Goal: Transaction & Acquisition: Book appointment/travel/reservation

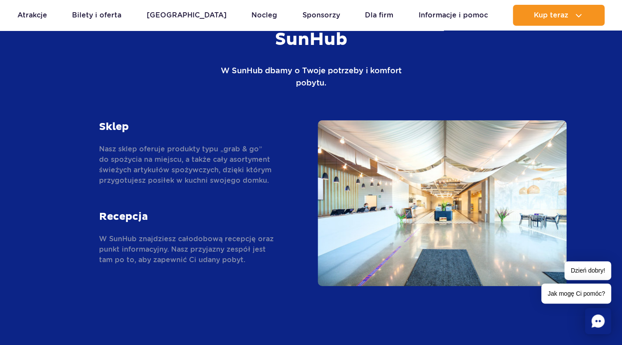
scroll to position [1440, 0]
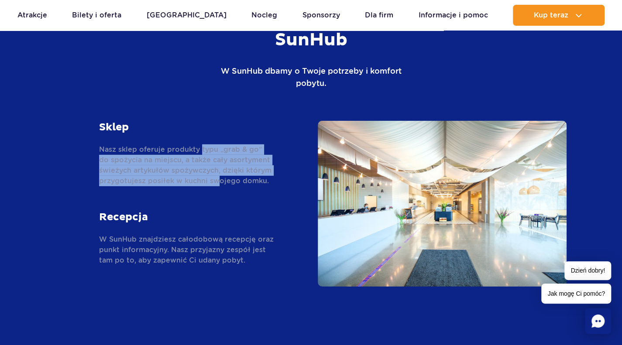
drag, startPoint x: 199, startPoint y: 130, endPoint x: 217, endPoint y: 154, distance: 30.3
click at [217, 154] on p "Nasz sklep oferuje produkty typu „grab & go” do spożycia na miejscu, a także ca…" at bounding box center [186, 165] width 175 height 42
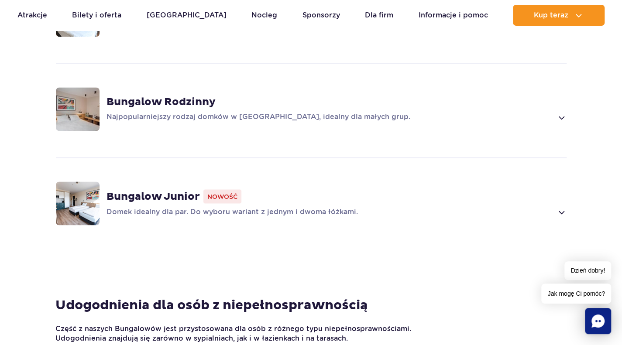
scroll to position [737, 0]
click at [560, 206] on span at bounding box center [561, 211] width 10 height 10
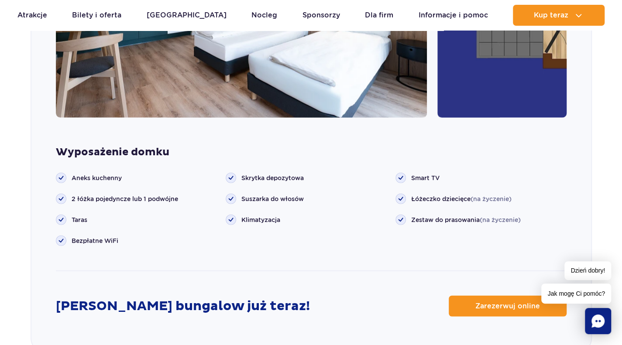
scroll to position [1154, 0]
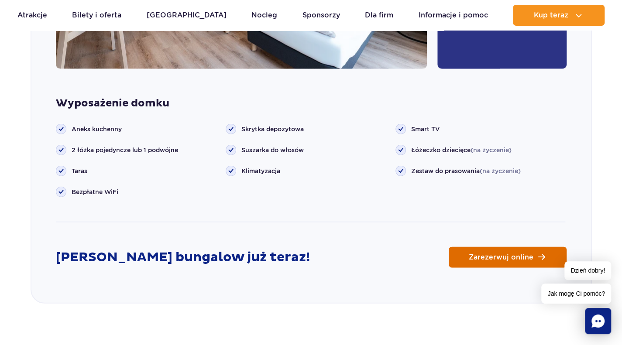
click at [519, 254] on span "Zarezerwuj online" at bounding box center [501, 257] width 65 height 7
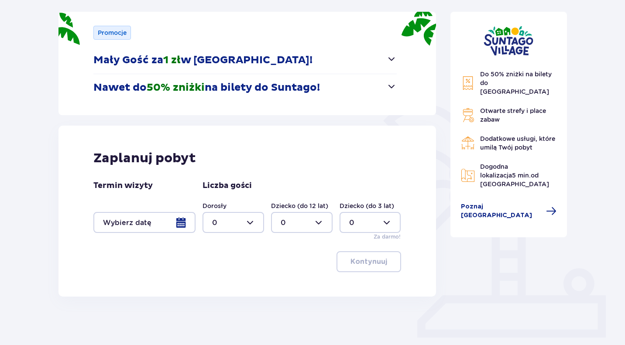
scroll to position [114, 0]
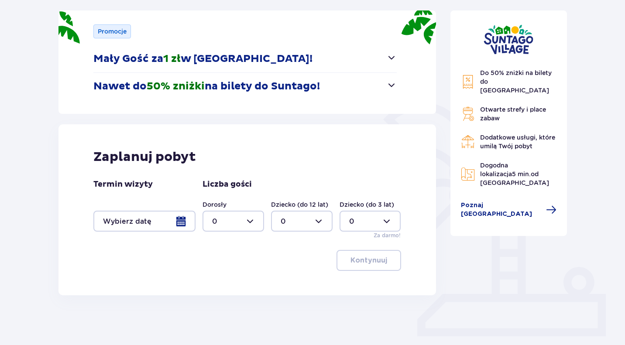
click at [142, 220] on div at bounding box center [144, 221] width 102 height 21
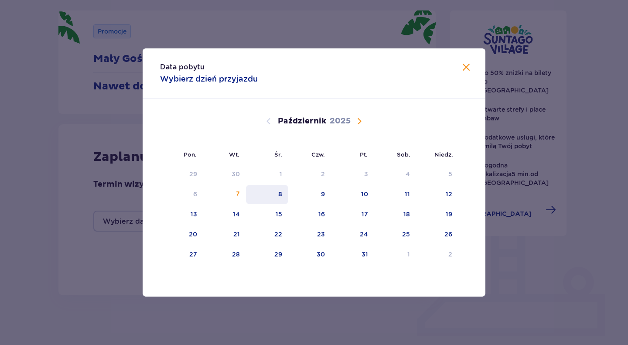
click at [280, 194] on div "8" at bounding box center [280, 194] width 4 height 9
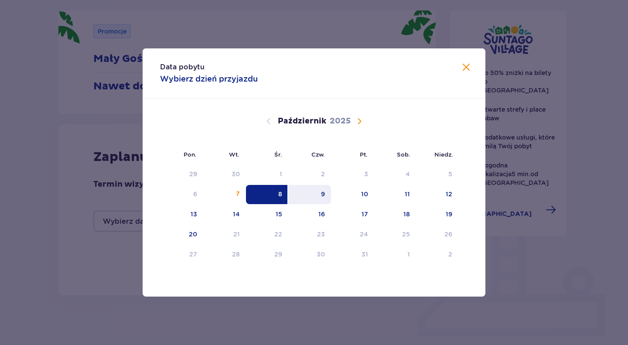
click at [323, 194] on div "9" at bounding box center [323, 194] width 4 height 9
type input "08.10.25 - 09.10.25"
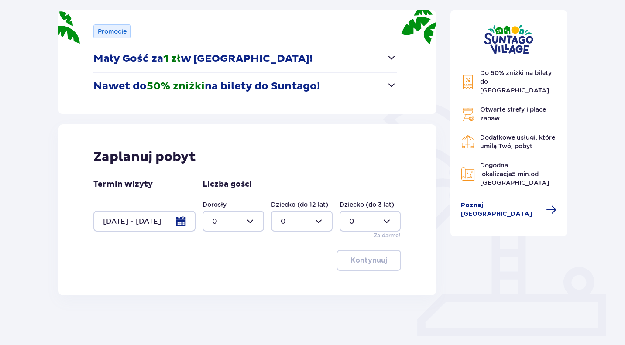
click at [249, 221] on div at bounding box center [233, 221] width 62 height 21
click at [228, 284] on div "2" at bounding box center [233, 284] width 42 height 10
type input "2"
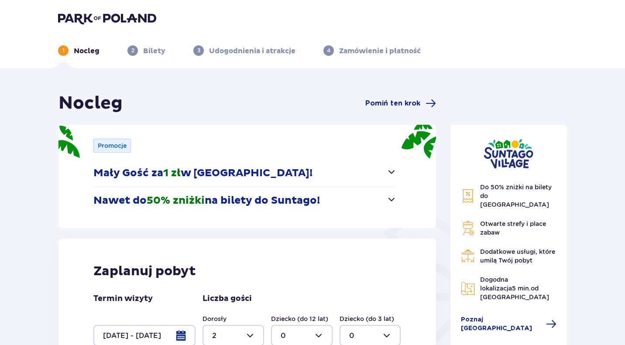
scroll to position [140, 0]
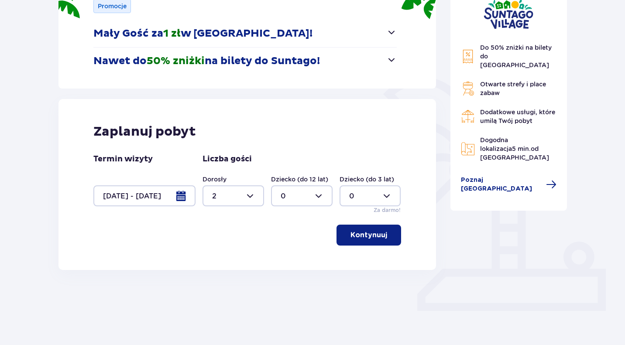
click at [369, 239] on p "Kontynuuj" at bounding box center [368, 235] width 37 height 10
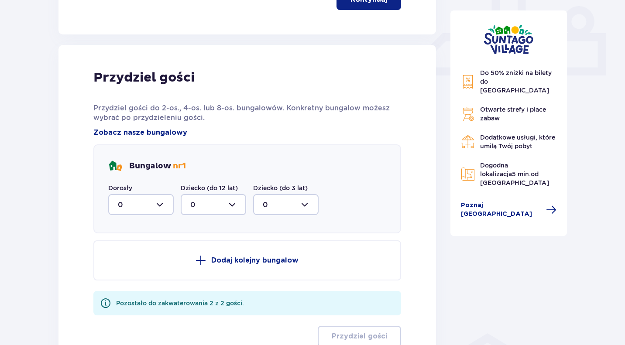
scroll to position [409, 0]
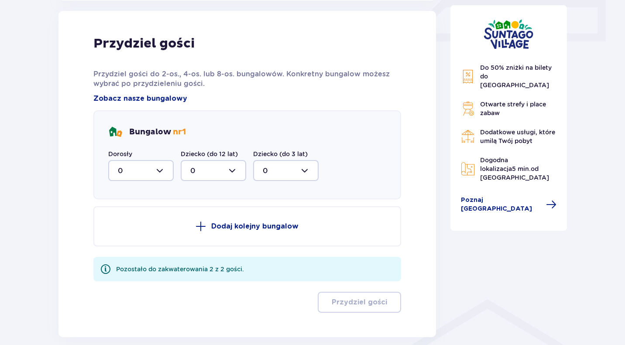
click at [154, 166] on div at bounding box center [140, 170] width 65 height 21
click at [136, 235] on div "2" at bounding box center [141, 234] width 46 height 10
type input "2"
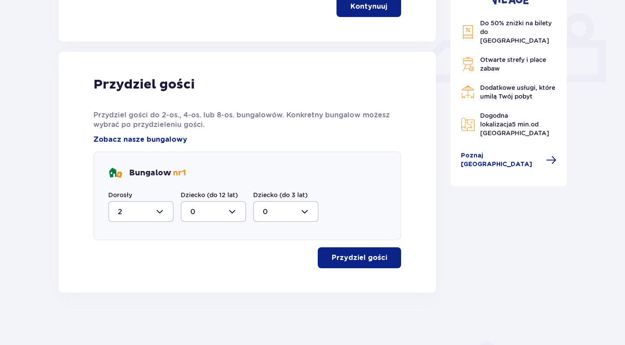
scroll to position [367, 0]
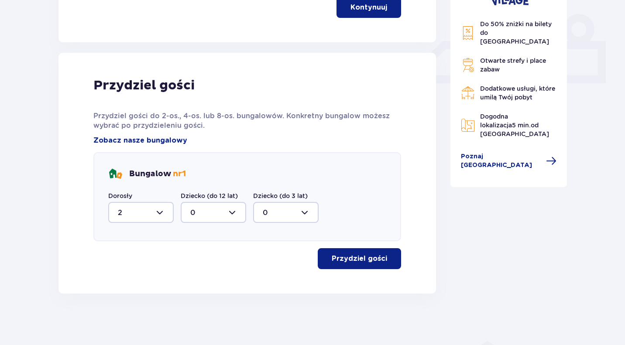
click at [353, 262] on p "Przydziel gości" at bounding box center [359, 259] width 55 height 10
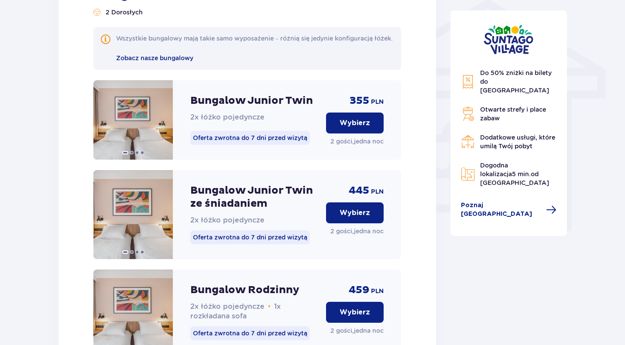
scroll to position [710, 0]
click at [364, 218] on p "Wybierz" at bounding box center [354, 214] width 31 height 10
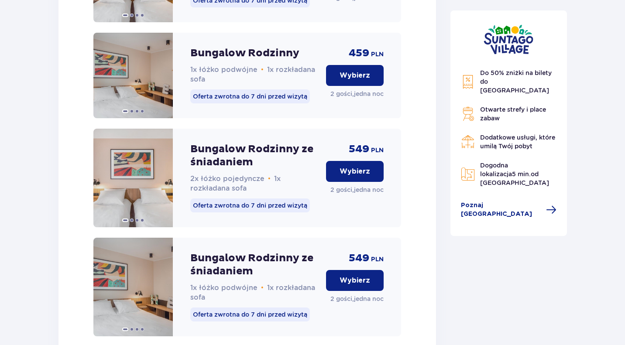
scroll to position [1170, 0]
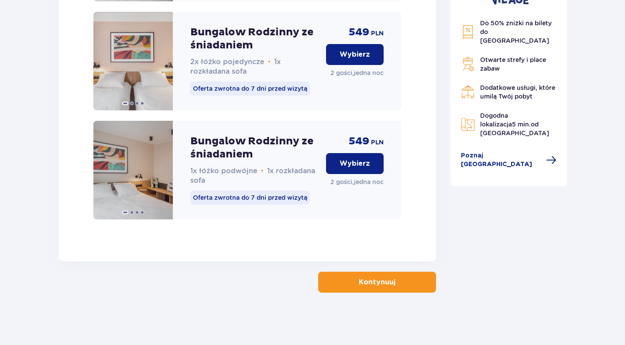
click at [381, 290] on button "Kontynuuj" at bounding box center [377, 282] width 118 height 21
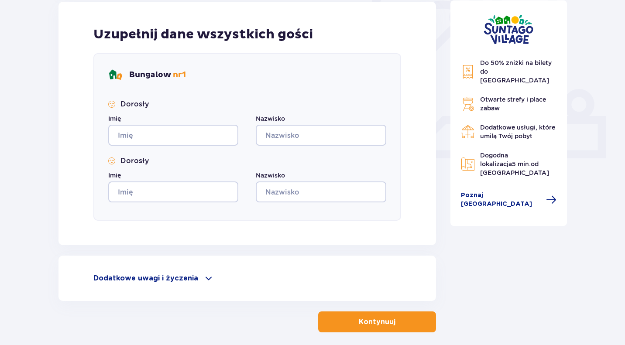
scroll to position [291, 0]
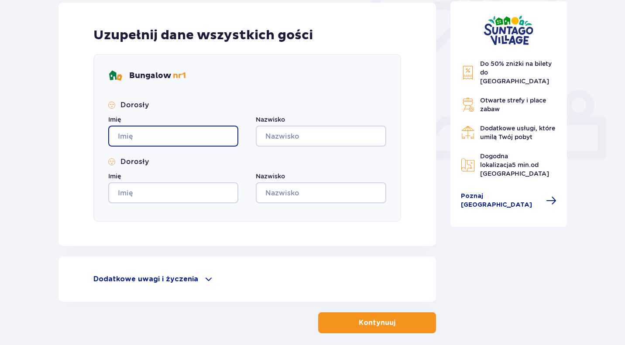
click at [181, 136] on input "Imię" at bounding box center [173, 136] width 130 height 21
type input "Krystian"
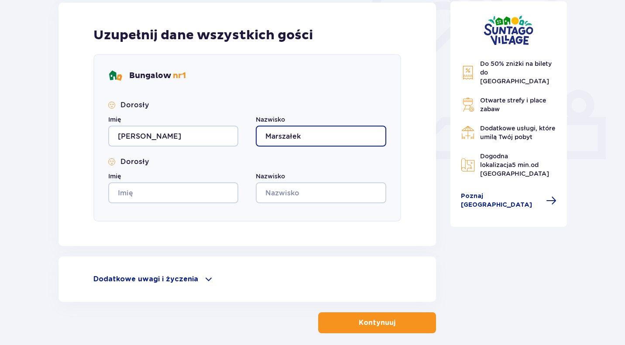
type input "Marszałek"
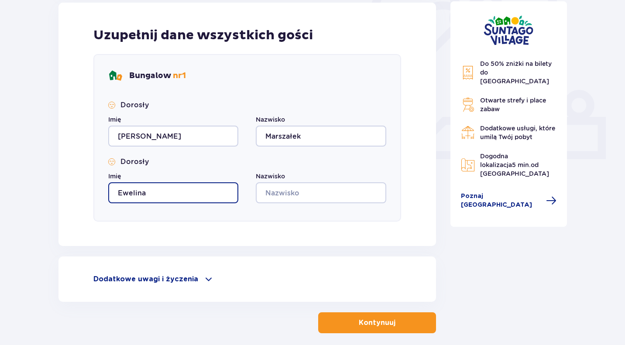
type input "Ewelina"
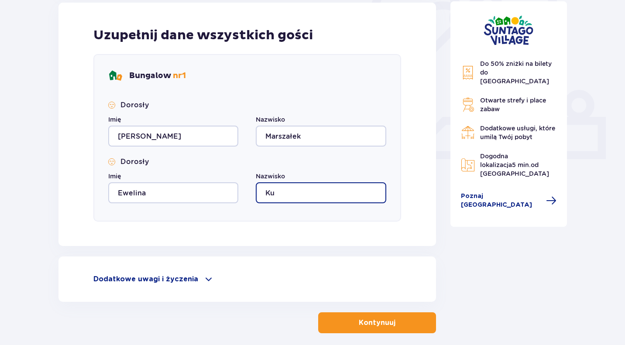
type input "K"
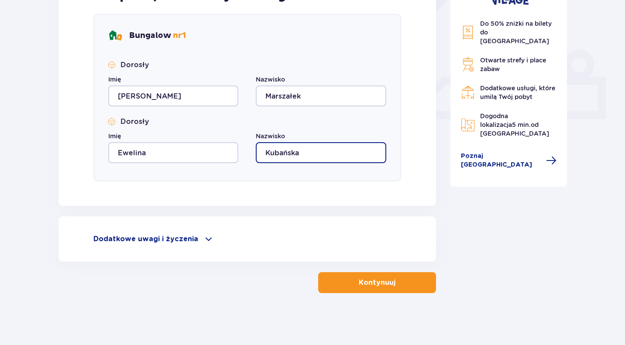
scroll to position [332, 0]
type input "Kubańska-Marszałek"
click at [208, 242] on span at bounding box center [208, 239] width 10 height 10
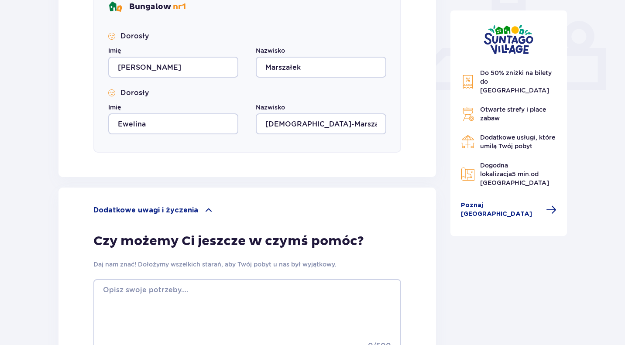
scroll to position [476, 0]
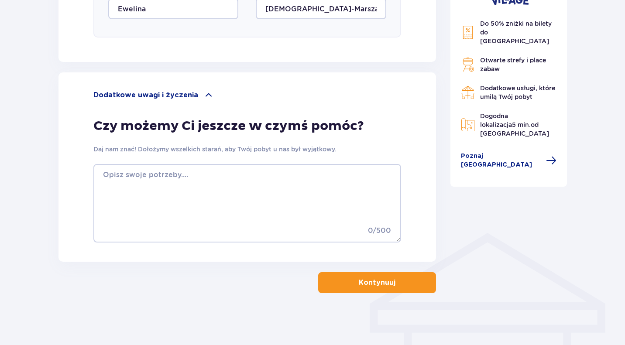
click at [390, 281] on button "Kontynuuj" at bounding box center [377, 282] width 118 height 21
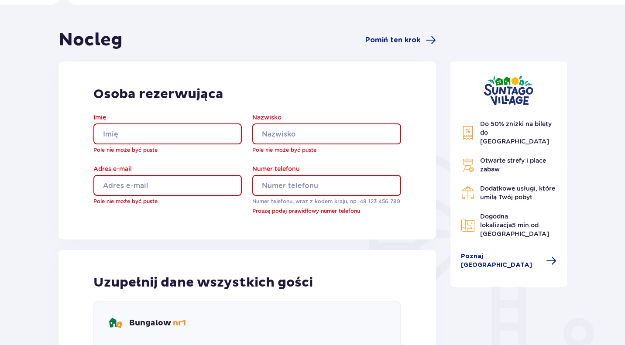
scroll to position [64, 0]
click at [156, 137] on input "Imię" at bounding box center [167, 133] width 148 height 21
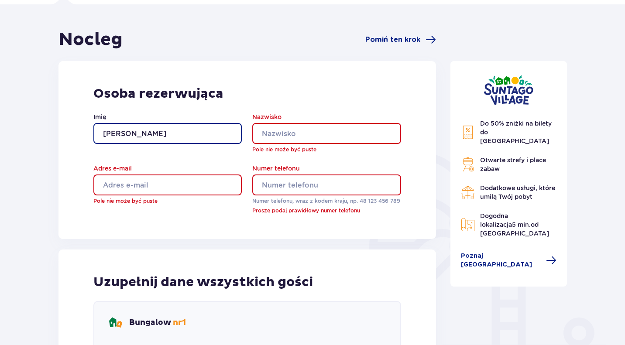
type input "Krystian"
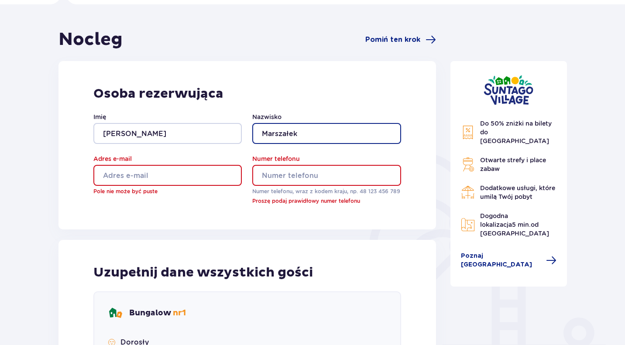
type input "Marszałek"
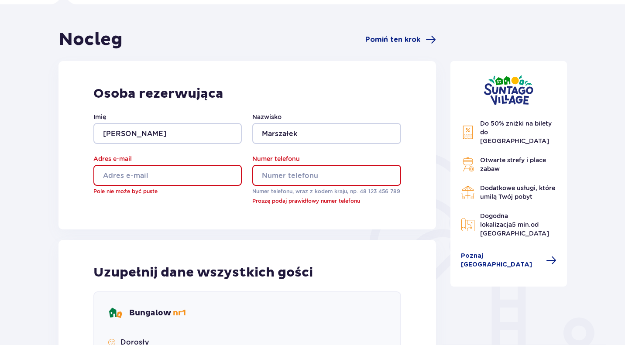
click at [162, 174] on input "Adres e-mail" at bounding box center [167, 175] width 148 height 21
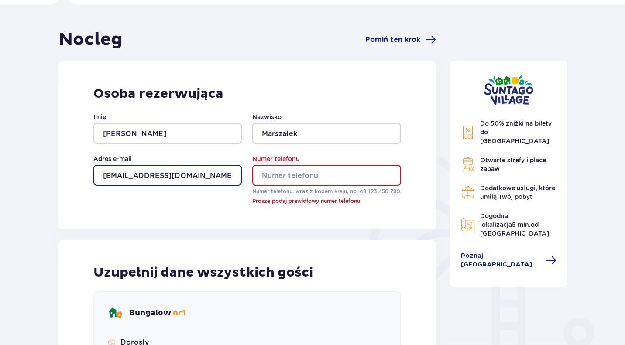
type input "doncristiano10@gmail.com"
click at [287, 220] on div "Osoba rezerwująca Imię Krystian Nazwisko Marszałek Adres e-mail doncristiano10@…" at bounding box center [246, 145] width 377 height 168
click at [291, 177] on input "Numer telefonu" at bounding box center [326, 175] width 148 height 21
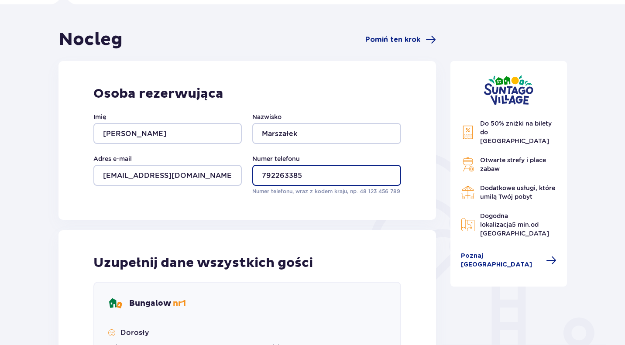
type input "792263385"
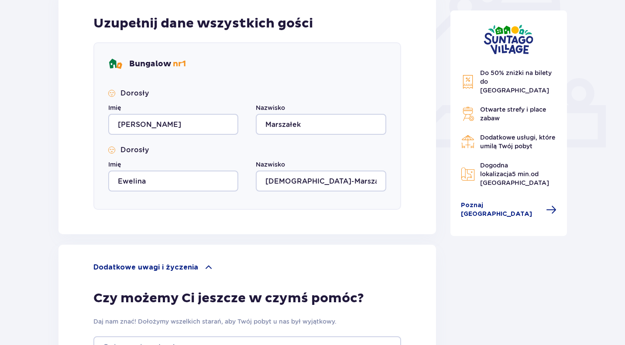
scroll to position [476, 0]
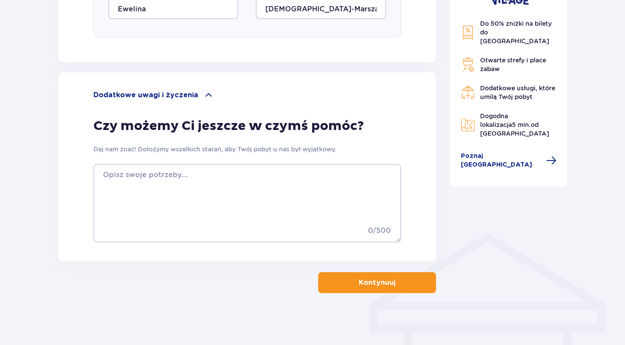
click at [359, 281] on p "Kontynuuj" at bounding box center [377, 283] width 37 height 10
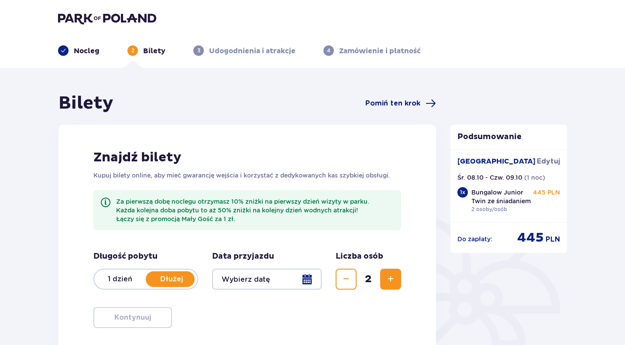
scroll to position [91, 0]
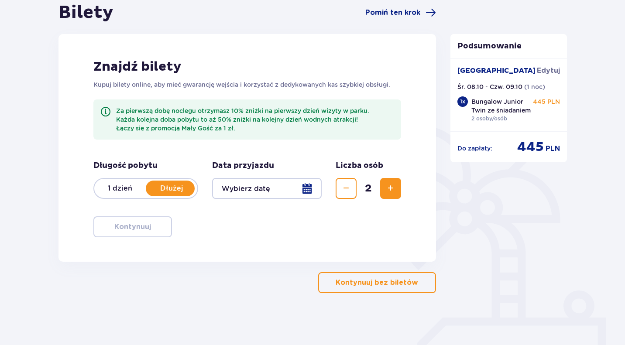
click at [366, 285] on p "Kontynuuj bez biletów" at bounding box center [377, 283] width 82 height 10
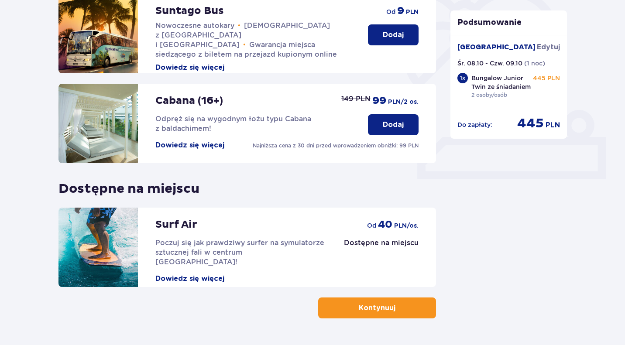
scroll to position [288, 0]
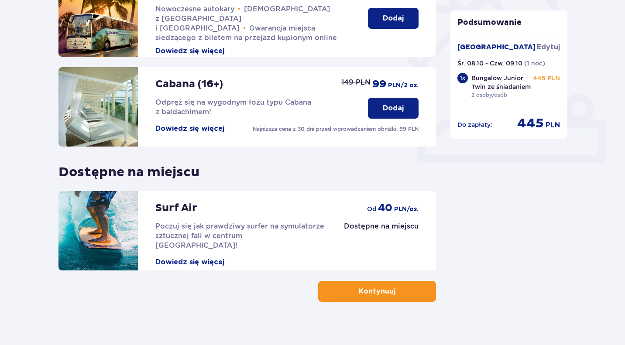
click at [366, 287] on p "Kontynuuj" at bounding box center [377, 292] width 37 height 10
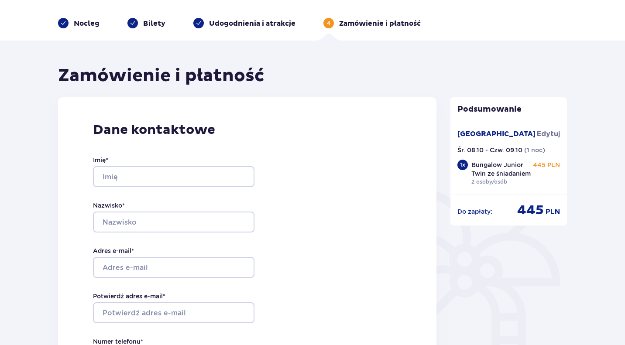
scroll to position [27, 0]
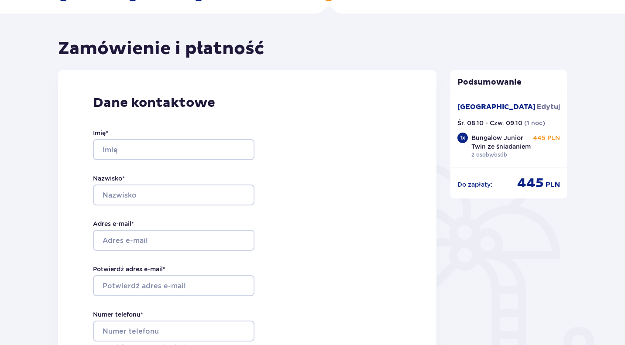
scroll to position [69, 0]
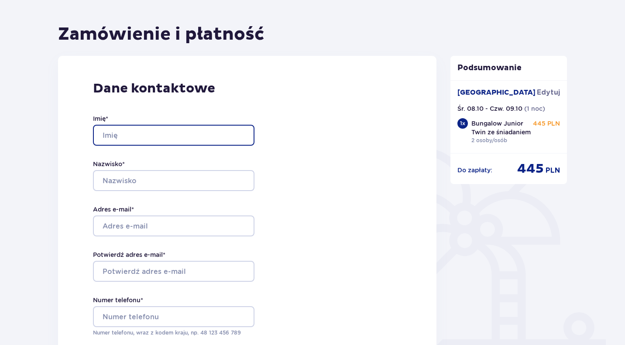
click at [167, 138] on input "Imię *" at bounding box center [173, 135] width 161 height 21
type input "Krystian"
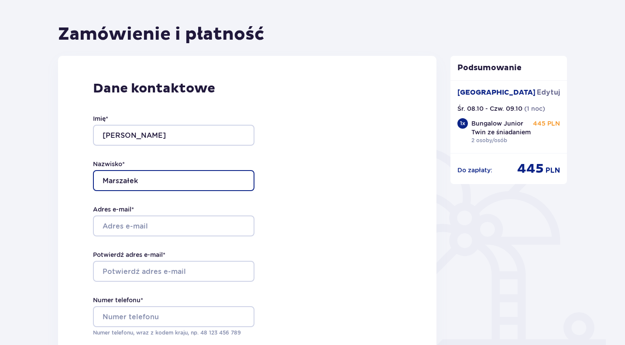
type input "Marszałek"
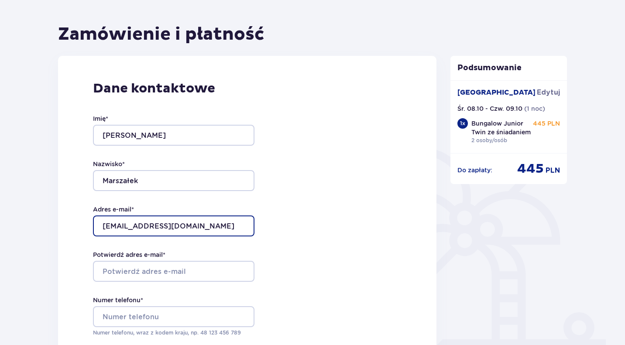
type input "doncristiano10@gmail.com"
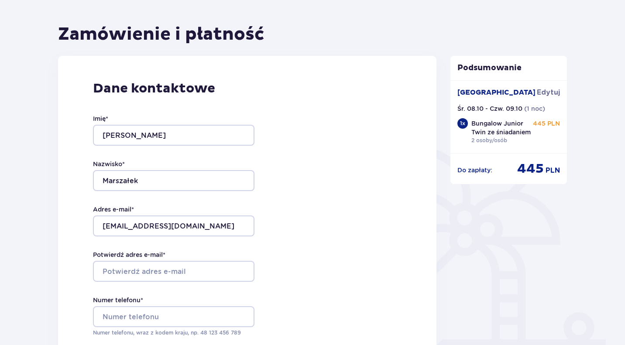
click at [344, 225] on div "Dane kontaktowe Imię * Krystian Nazwisko * Marszałek Adres e-mail * doncristian…" at bounding box center [247, 239] width 378 height 367
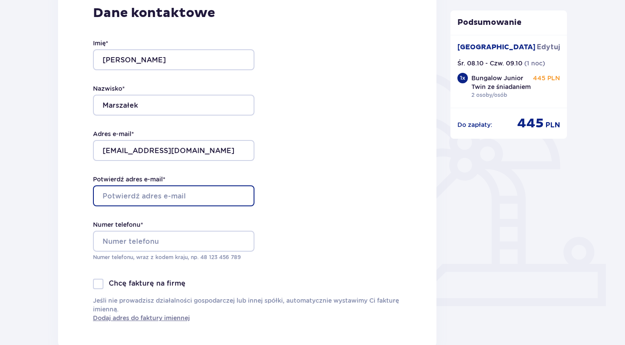
click at [156, 198] on input "Potwierdź adres e-mail *" at bounding box center [173, 195] width 161 height 21
type input "doncristiano10@gmail.com"
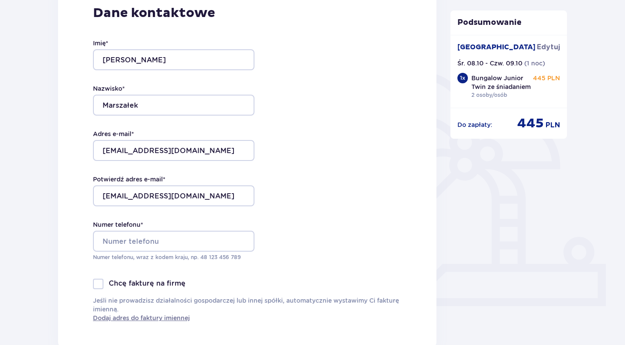
click at [361, 217] on div "Dane kontaktowe Imię * Krystian Nazwisko * Marszałek Adres e-mail * doncristian…" at bounding box center [247, 163] width 378 height 367
click at [145, 247] on input "Numer telefonu *" at bounding box center [173, 241] width 161 height 21
type input "792263385"
click at [348, 248] on div "Dane kontaktowe Imię * Krystian Nazwisko * Marszałek Adres e-mail * doncristian…" at bounding box center [247, 163] width 378 height 367
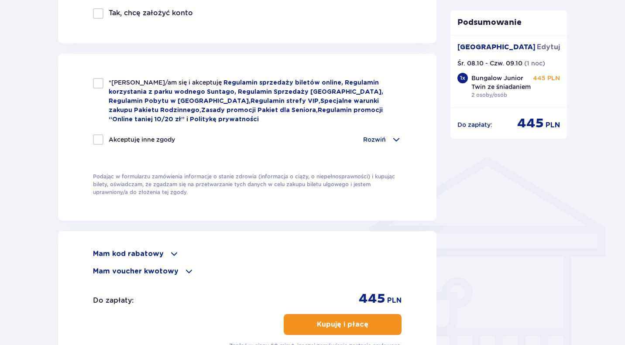
scroll to position [561, 0]
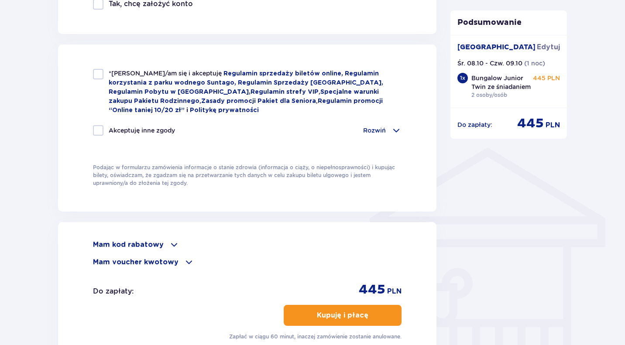
click at [99, 73] on div at bounding box center [98, 74] width 10 height 10
checkbox input "true"
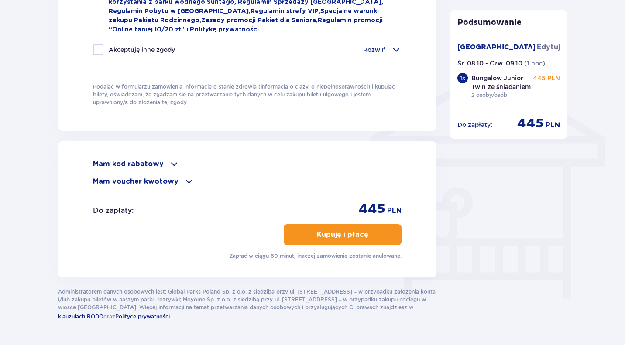
scroll to position [668, 0]
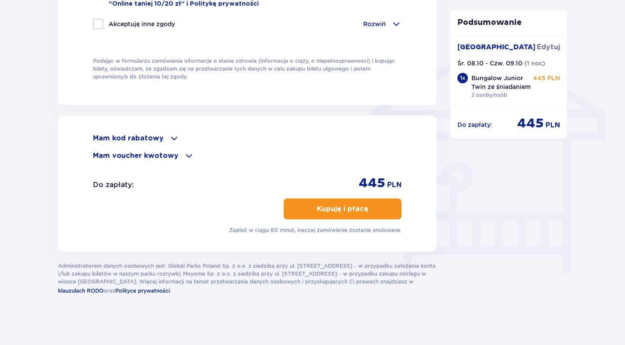
click at [237, 228] on p "Zapłać w ciągu 60 minut, inaczej zamówienie zostanie anulowane." at bounding box center [315, 230] width 172 height 8
click at [250, 226] on p "Zapłać w ciągu 60 minut, inaczej zamówienie zostanie anulowane." at bounding box center [315, 230] width 172 height 8
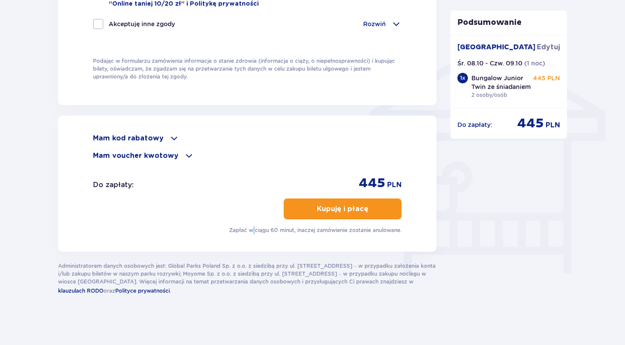
click at [250, 226] on p "Zapłać w ciągu 60 minut, inaczej zamówienie zostanie anulowane." at bounding box center [315, 230] width 172 height 8
click at [285, 230] on p "Zapłać w ciągu 60 minut, inaczej zamówienie zostanie anulowane." at bounding box center [315, 230] width 172 height 8
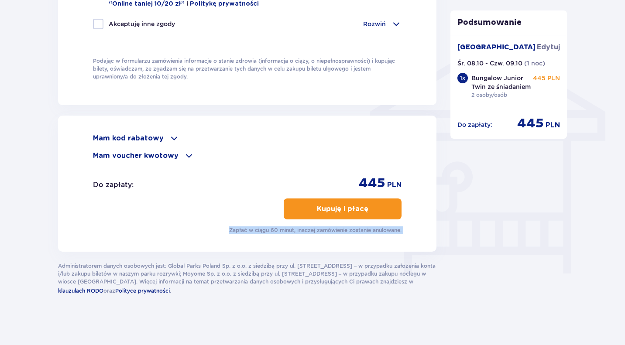
click at [285, 230] on p "Zapłać w ciągu 60 minut, inaczej zamówienie zostanie anulowane." at bounding box center [315, 230] width 172 height 8
click at [300, 246] on div "Mam kod rabatowy Zastosuj Mam voucher kwotowy Zastosuj Do zapłaty : 445 PLN Kup…" at bounding box center [247, 184] width 378 height 136
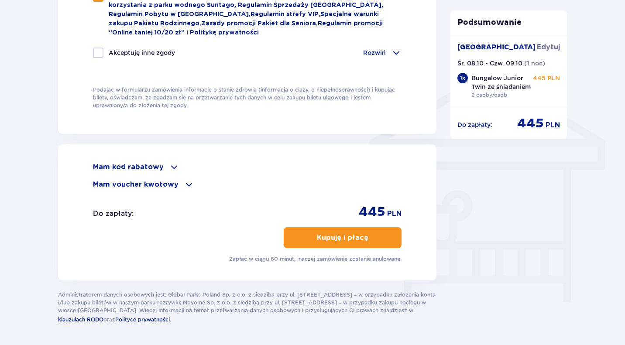
scroll to position [638, 0]
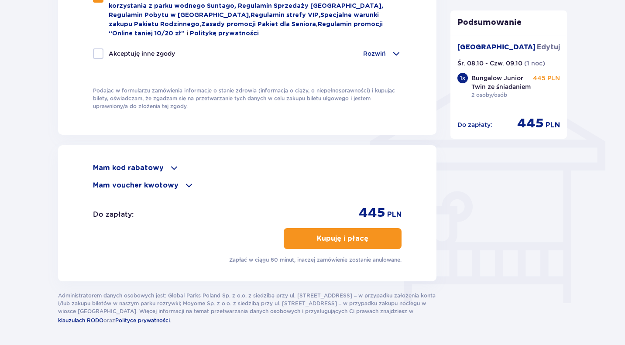
click at [341, 240] on p "Kupuję i płacę" at bounding box center [342, 239] width 51 height 10
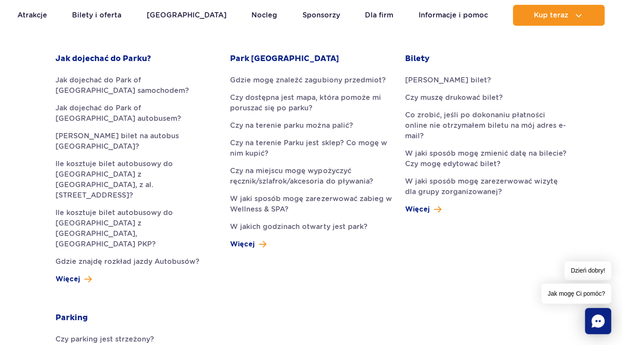
scroll to position [175, 0]
